Goal: Information Seeking & Learning: Learn about a topic

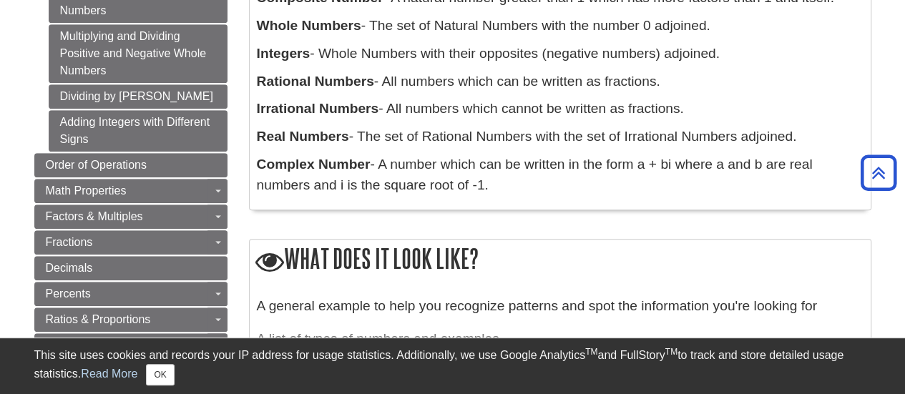
scroll to position [411, 0]
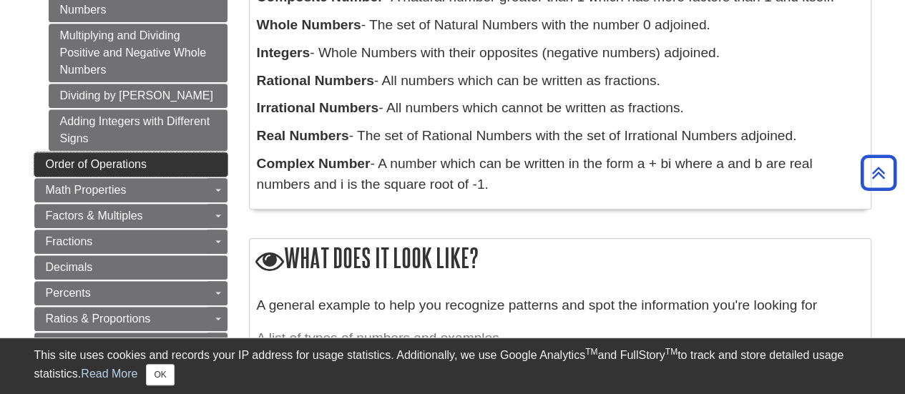
click at [146, 158] on link "Order of Operations" at bounding box center [130, 164] width 193 height 24
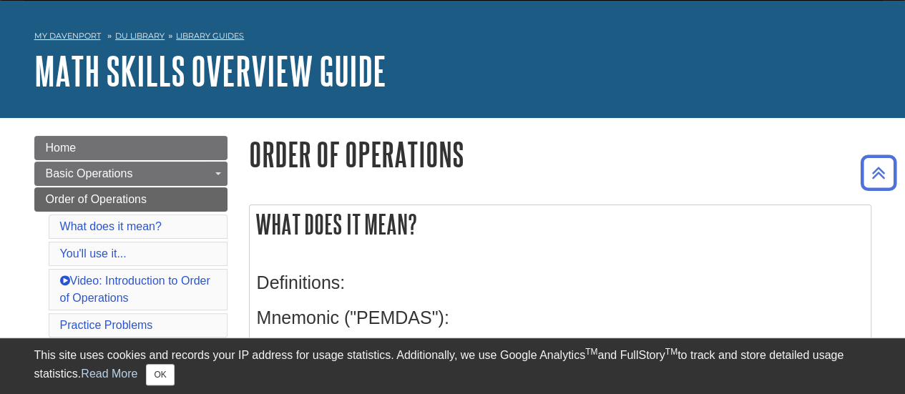
scroll to position [41, 0]
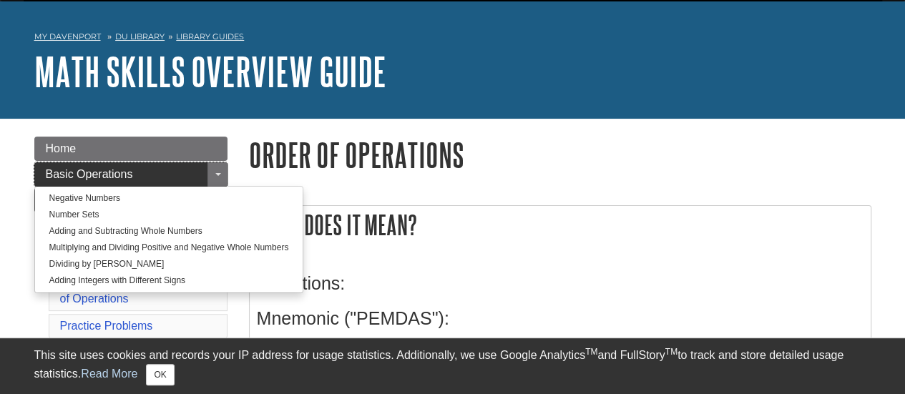
click at [121, 172] on span "Basic Operations" at bounding box center [89, 174] width 87 height 12
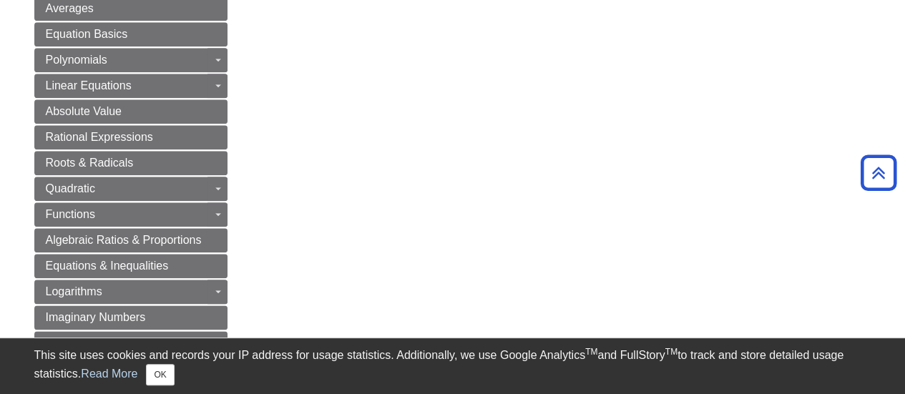
scroll to position [717, 0]
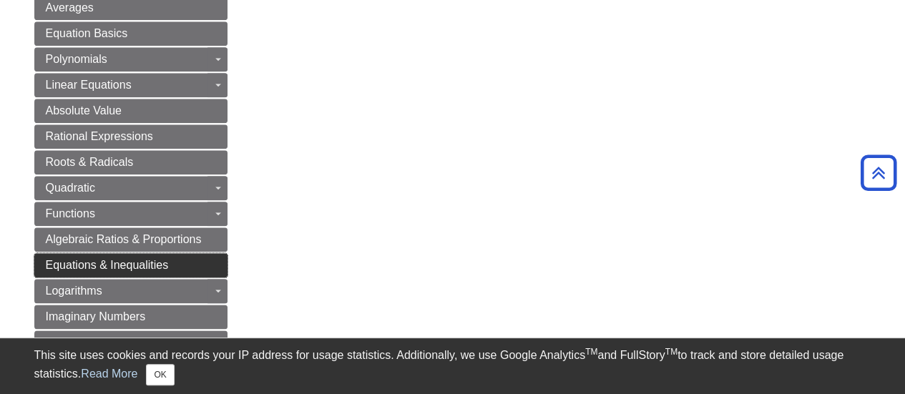
click at [149, 259] on span "Equations & Inequalities" at bounding box center [107, 265] width 123 height 12
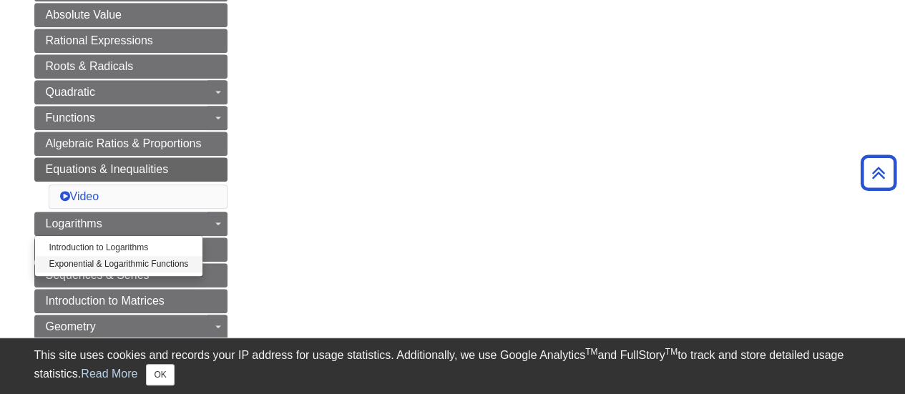
scroll to position [730, 0]
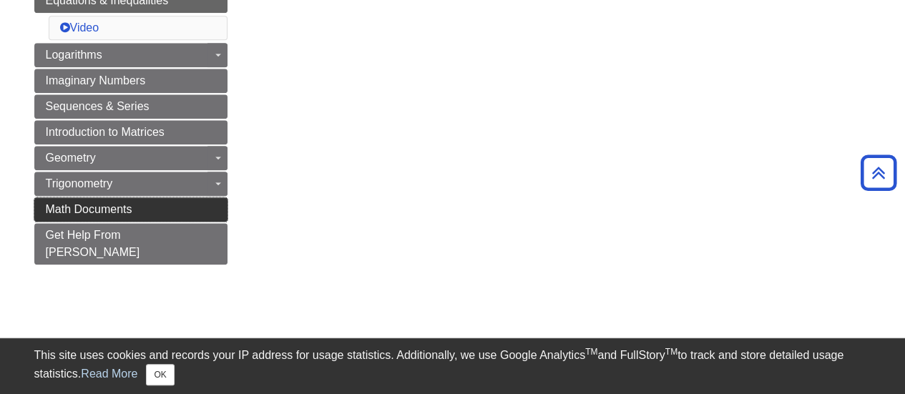
click at [132, 197] on link "Math Documents" at bounding box center [130, 209] width 193 height 24
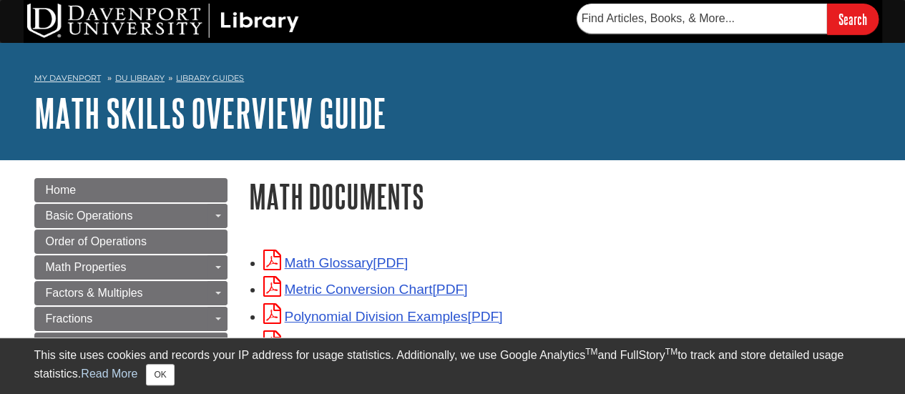
scroll to position [127, 0]
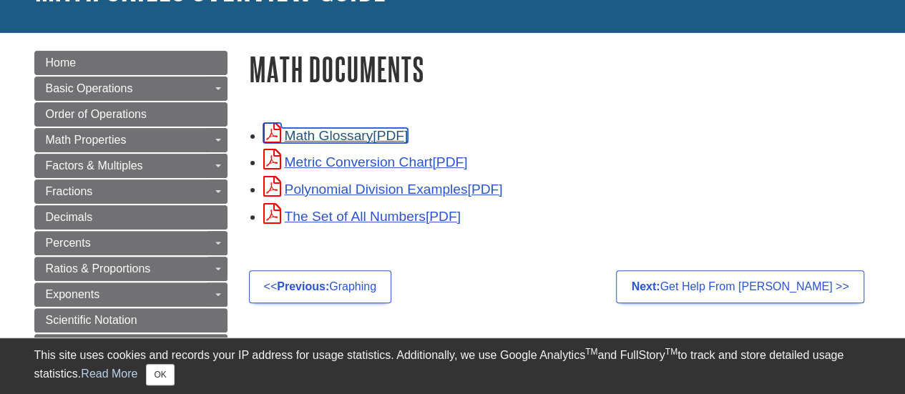
click at [360, 132] on link "Math Glossary" at bounding box center [335, 135] width 145 height 15
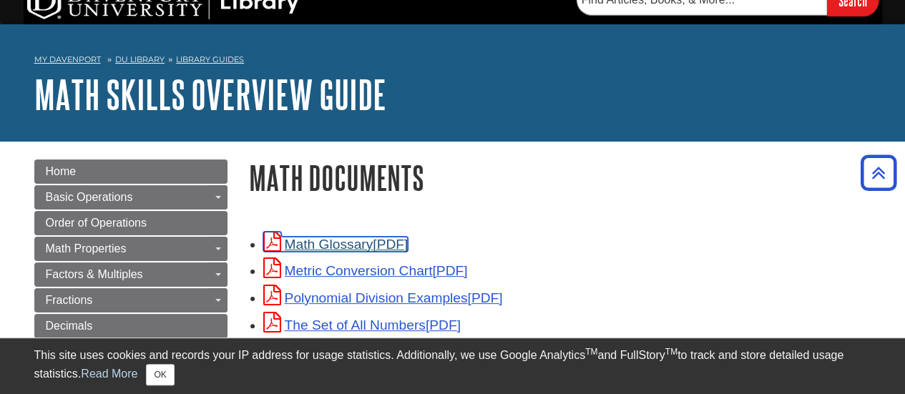
scroll to position [0, 0]
